Goal: Task Accomplishment & Management: Manage account settings

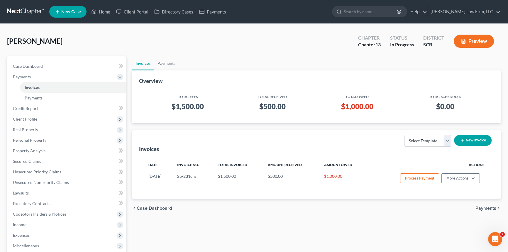
drag, startPoint x: 0, startPoint y: 0, endPoint x: 31, endPoint y: 11, distance: 32.6
click at [31, 11] on link at bounding box center [26, 11] width 38 height 11
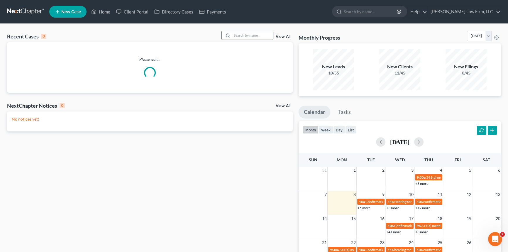
click at [230, 35] on div at bounding box center [227, 35] width 11 height 9
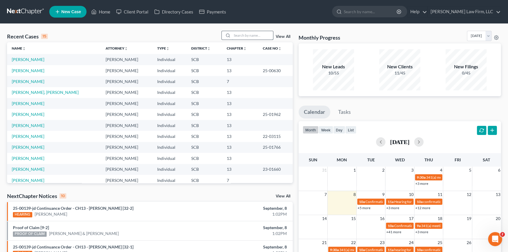
click at [235, 37] on input "search" at bounding box center [252, 35] width 41 height 9
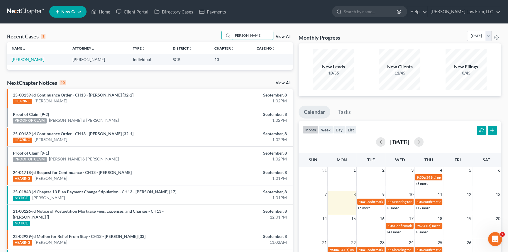
type input "bryce myer"
click at [20, 62] on td "[PERSON_NAME]" at bounding box center [37, 59] width 61 height 11
click at [21, 61] on link "[PERSON_NAME]" at bounding box center [28, 59] width 33 height 5
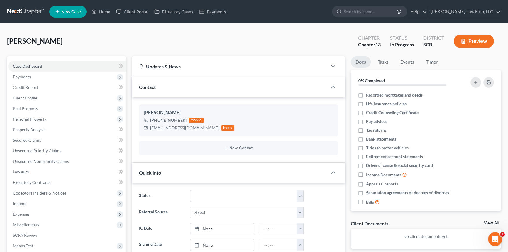
select select "1"
click at [22, 11] on link at bounding box center [26, 11] width 38 height 11
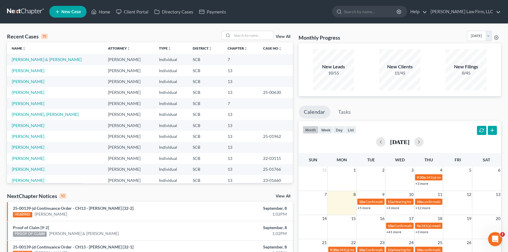
click at [23, 13] on link at bounding box center [26, 11] width 38 height 11
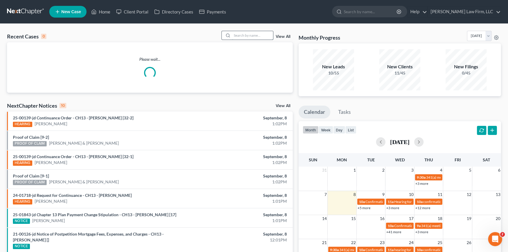
click at [236, 34] on input "search" at bounding box center [252, 35] width 41 height 9
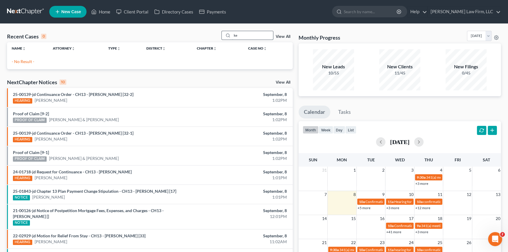
type input "k"
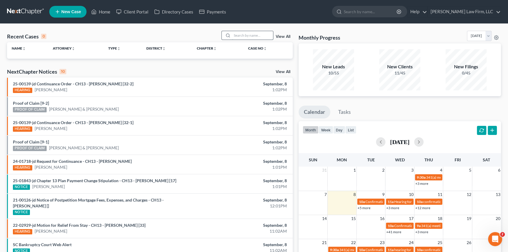
type input "a"
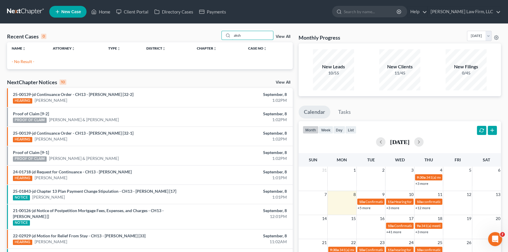
type input "aksha"
click at [262, 32] on input "aksha" at bounding box center [252, 35] width 41 height 9
drag, startPoint x: 245, startPoint y: 40, endPoint x: 172, endPoint y: 39, distance: 73.6
click at [152, 46] on div "Recent Cases 0 aksha View All Name unfold_more expand_more expand_less Attorney…" at bounding box center [150, 50] width 286 height 38
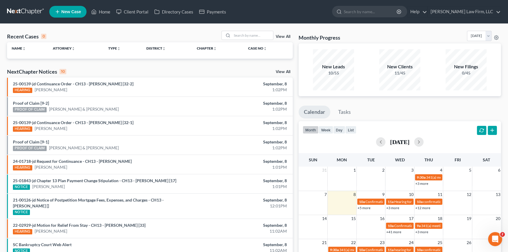
drag, startPoint x: 179, startPoint y: 30, endPoint x: 172, endPoint y: 34, distance: 8.3
click at [180, 29] on div "Recent Cases 0 View All Name unfold_more expand_more expand_less Attorney unfol…" at bounding box center [254, 176] width 508 height 304
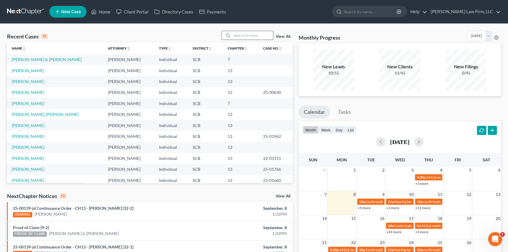
drag, startPoint x: 243, startPoint y: 32, endPoint x: 245, endPoint y: 35, distance: 3.8
click at [243, 35] on input "search" at bounding box center [252, 35] width 41 height 9
type input "williams"
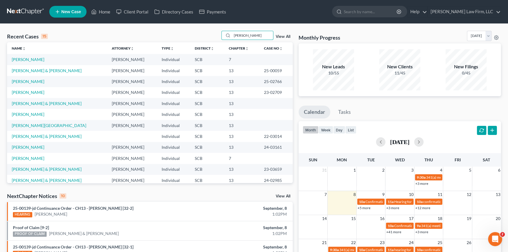
drag, startPoint x: 249, startPoint y: 33, endPoint x: 143, endPoint y: 52, distance: 107.5
click at [143, 52] on div "Recent Cases 15 williams View All Name unfold_more expand_more expand_less Atto…" at bounding box center [150, 107] width 286 height 152
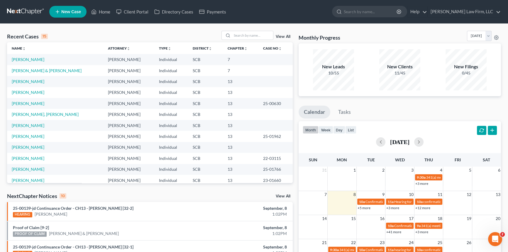
click at [153, 34] on div "Recent Cases 15 View All" at bounding box center [150, 36] width 286 height 11
click at [237, 35] on input "search" at bounding box center [252, 35] width 41 height 9
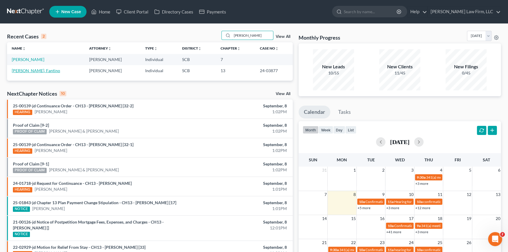
type input "guinyard"
click at [35, 70] on link "[PERSON_NAME], Fantino" at bounding box center [36, 70] width 48 height 5
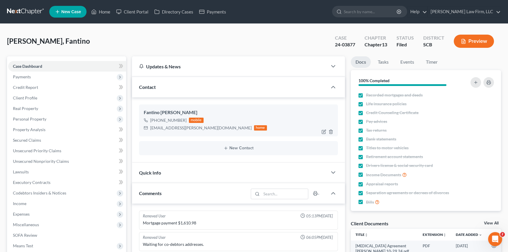
scroll to position [477, 0]
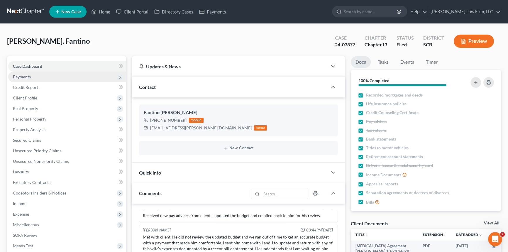
click at [38, 79] on span "Payments" at bounding box center [67, 77] width 118 height 11
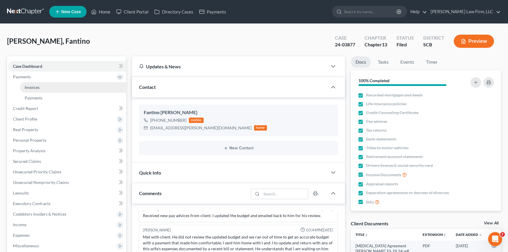
click at [50, 89] on link "Invoices" at bounding box center [73, 87] width 106 height 11
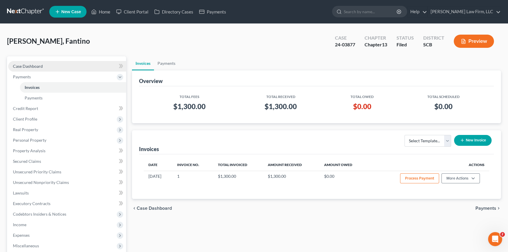
click at [37, 66] on span "Case Dashboard" at bounding box center [28, 66] width 30 height 5
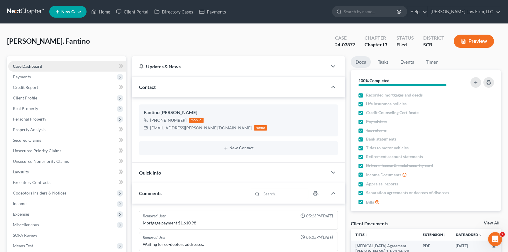
scroll to position [477, 0]
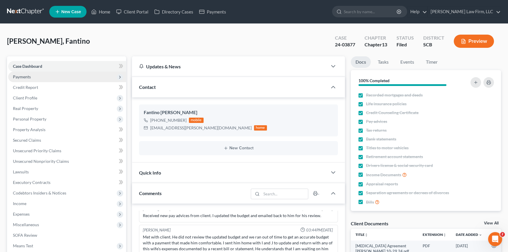
click at [39, 78] on span "Payments" at bounding box center [67, 77] width 118 height 11
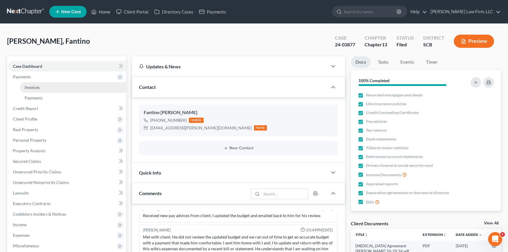
click at [41, 89] on link "Invoices" at bounding box center [73, 87] width 106 height 11
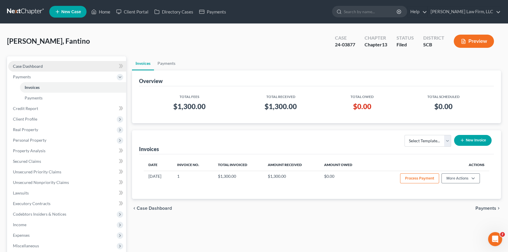
click at [44, 61] on link "Case Dashboard" at bounding box center [67, 66] width 118 height 11
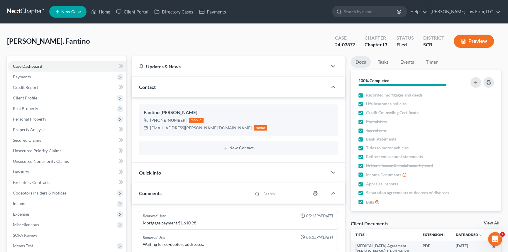
scroll to position [477, 0]
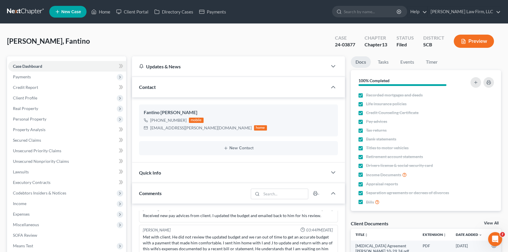
click at [19, 14] on link at bounding box center [26, 11] width 38 height 11
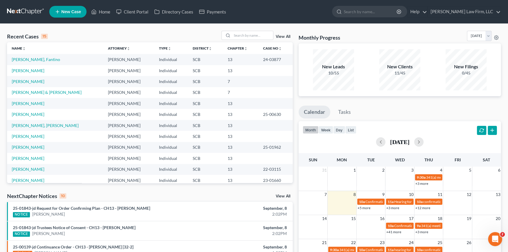
click at [19, 13] on link at bounding box center [26, 11] width 38 height 11
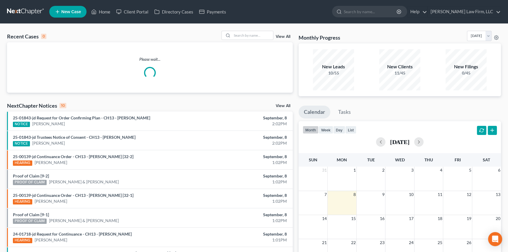
click at [28, 12] on link at bounding box center [26, 11] width 38 height 11
click at [232, 34] on input "search" at bounding box center [252, 35] width 41 height 9
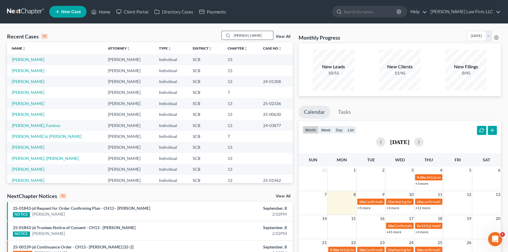
type input "[PERSON_NAME]"
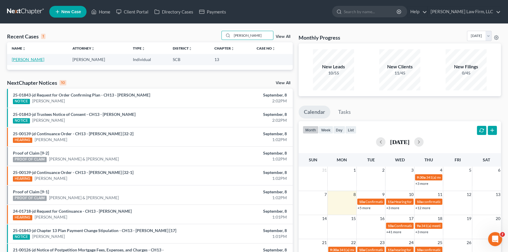
click at [31, 58] on link "[PERSON_NAME]" at bounding box center [28, 59] width 33 height 5
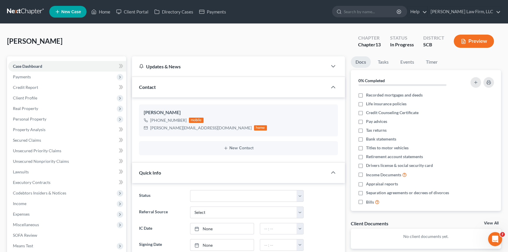
select select "0"
click at [73, 74] on span "Payments" at bounding box center [67, 77] width 118 height 11
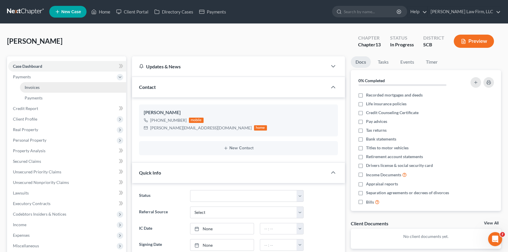
click at [53, 87] on link "Invoices" at bounding box center [73, 87] width 106 height 11
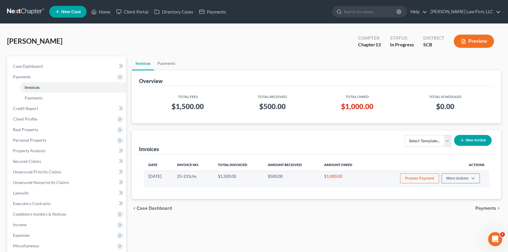
click at [419, 178] on button "Process Payment" at bounding box center [419, 178] width 39 height 10
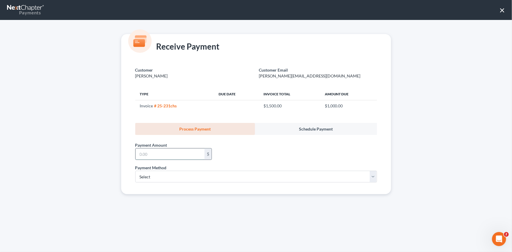
click at [167, 156] on input "text" at bounding box center [169, 153] width 69 height 11
type input "1,000.00"
click at [150, 177] on select "Select ACH Credit Card" at bounding box center [256, 177] width 242 height 12
click at [257, 157] on div "Payment Amount * 1,000.00 $" at bounding box center [255, 150] width 247 height 30
click at [164, 178] on select "Select ACH Credit Card" at bounding box center [256, 177] width 242 height 12
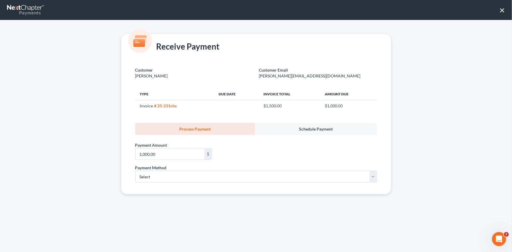
drag, startPoint x: 258, startPoint y: 160, endPoint x: 249, endPoint y: 163, distance: 9.2
click at [257, 161] on div "Payment Amount * 1,000.00 $" at bounding box center [255, 150] width 247 height 30
drag, startPoint x: 168, startPoint y: 173, endPoint x: 167, endPoint y: 176, distance: 3.3
click at [169, 173] on select "Select ACH Credit Card" at bounding box center [256, 177] width 242 height 12
drag, startPoint x: 294, startPoint y: 148, endPoint x: 290, endPoint y: 150, distance: 4.5
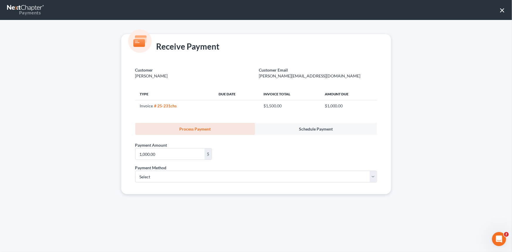
click at [293, 149] on div "Payment Amount * 1,000.00 $" at bounding box center [255, 150] width 247 height 30
click at [78, 47] on div "Receive Payment Customer [PERSON_NAME] Customer Email [EMAIL_ADDRESS][DOMAIN_NA…" at bounding box center [256, 136] width 512 height 232
click at [29, 6] on link "Payments" at bounding box center [26, 10] width 38 height 14
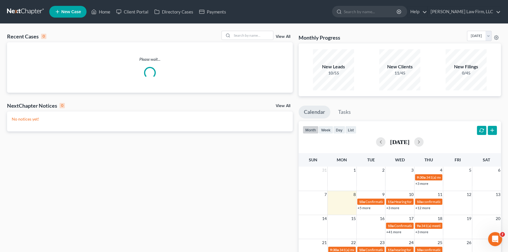
click at [25, 10] on link at bounding box center [26, 11] width 38 height 11
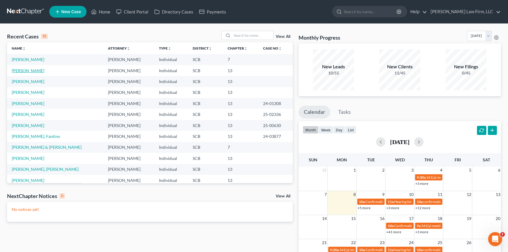
click at [31, 72] on link "[PERSON_NAME]" at bounding box center [28, 70] width 33 height 5
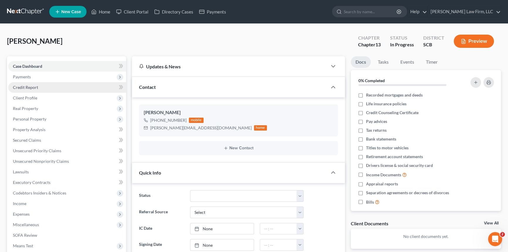
select select "0"
click at [120, 76] on icon at bounding box center [120, 77] width 5 height 5
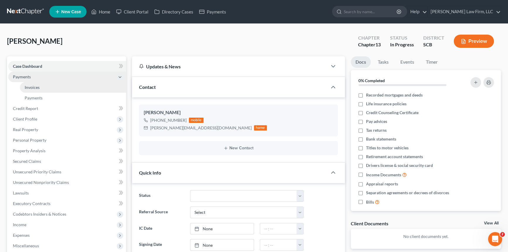
click at [37, 88] on span "Invoices" at bounding box center [32, 87] width 15 height 5
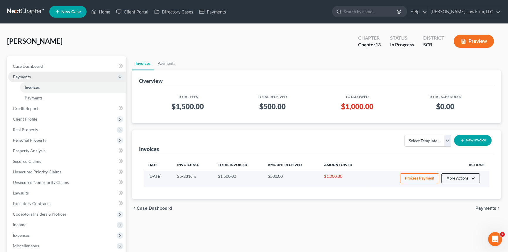
click at [458, 179] on button "More Actions" at bounding box center [460, 178] width 38 height 10
click at [466, 201] on link "Record Cash or Check Payment" at bounding box center [468, 200] width 69 height 10
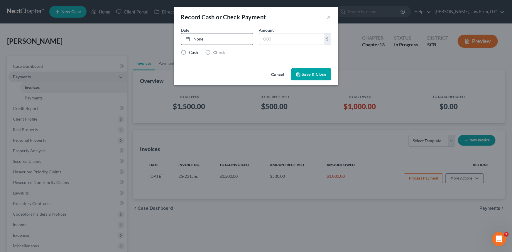
click at [204, 42] on link "None" at bounding box center [217, 38] width 72 height 11
type input "9/8/2025"
click at [272, 39] on input "text" at bounding box center [291, 38] width 65 height 11
type input "1,000"
click at [189, 50] on label "Cash" at bounding box center [193, 53] width 9 height 6
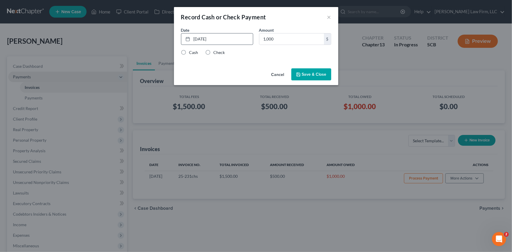
click at [191, 50] on input "Cash" at bounding box center [193, 52] width 4 height 4
radio input "true"
click at [311, 77] on button "Save & Close" at bounding box center [311, 74] width 40 height 12
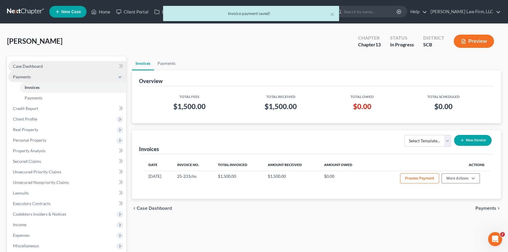
click at [30, 65] on span "Case Dashboard" at bounding box center [28, 66] width 30 height 5
select select "0"
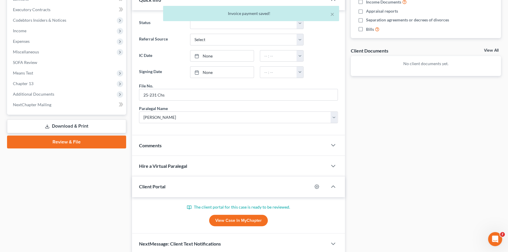
scroll to position [196, 0]
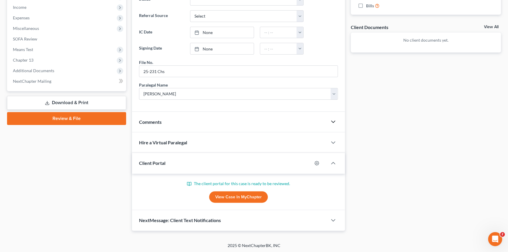
click at [331, 119] on icon "button" at bounding box center [333, 121] width 7 height 7
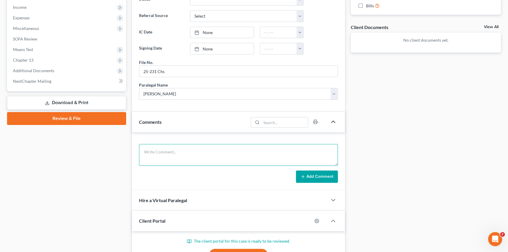
click at [203, 160] on textarea at bounding box center [238, 155] width 199 height 22
click at [155, 150] on textarea "Recived a money order from client" at bounding box center [238, 155] width 199 height 22
drag, startPoint x: 150, startPoint y: 151, endPoint x: 155, endPoint y: 157, distance: 8.1
click at [151, 152] on textarea "Recived a money order from client" at bounding box center [238, 155] width 199 height 22
click at [225, 147] on textarea "Received a money order from client" at bounding box center [238, 155] width 199 height 22
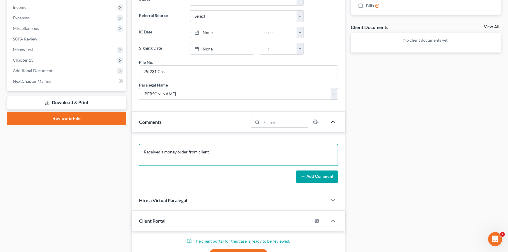
click at [243, 147] on textarea "Received a money order from client ." at bounding box center [238, 155] width 199 height 22
type textarea "Received a money order from client in the amount of $1000.00"
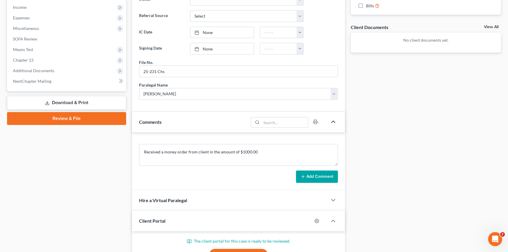
click at [319, 174] on button "Add Comment" at bounding box center [317, 176] width 42 height 12
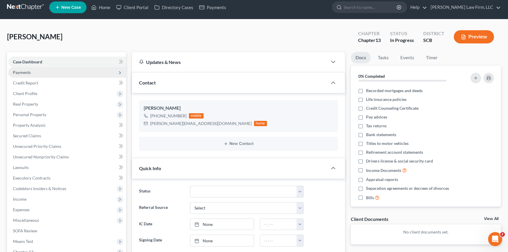
scroll to position [0, 0]
